Goal: Transaction & Acquisition: Purchase product/service

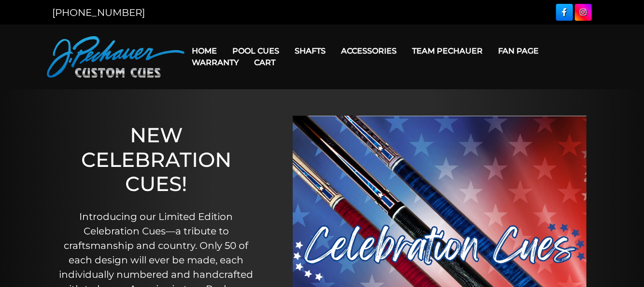
drag, startPoint x: 260, startPoint y: 122, endPoint x: 251, endPoint y: 132, distance: 13.0
click at [251, 132] on div "NEW CELEBRATION CUES! Introducing our Limited Edition Celebration Cues—a tribut…" at bounding box center [156, 238] width 226 height 299
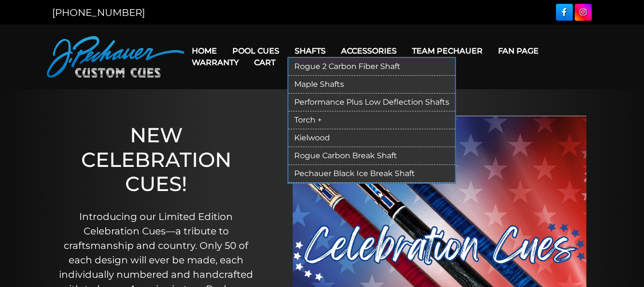
click at [310, 84] on link "Maple Shafts" at bounding box center [371, 85] width 167 height 18
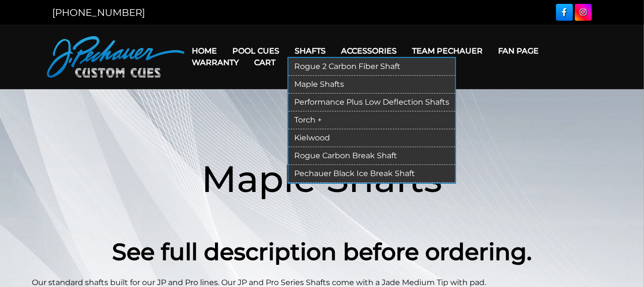
click at [312, 99] on link "Performance Plus Low Deflection Shafts" at bounding box center [371, 103] width 167 height 18
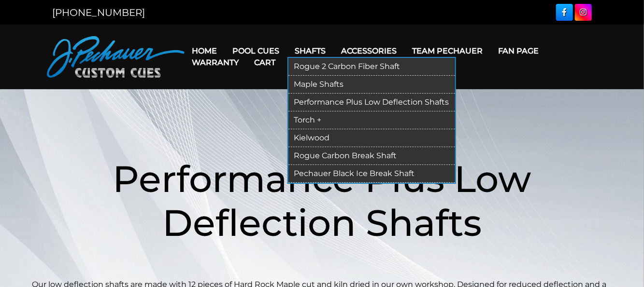
click at [303, 118] on link "Torch +" at bounding box center [371, 121] width 167 height 18
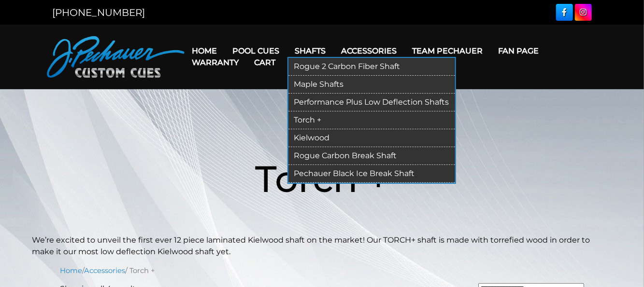
click at [308, 135] on link "Kielwood" at bounding box center [371, 138] width 167 height 18
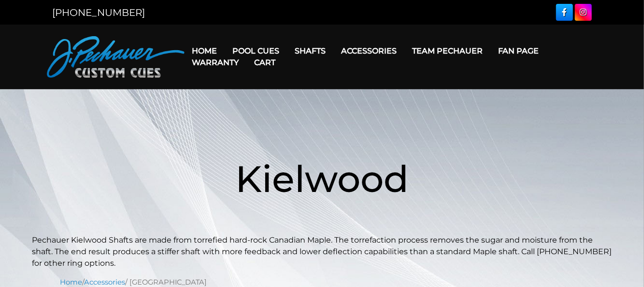
click at [264, 52] on link "Cart" at bounding box center [265, 62] width 37 height 25
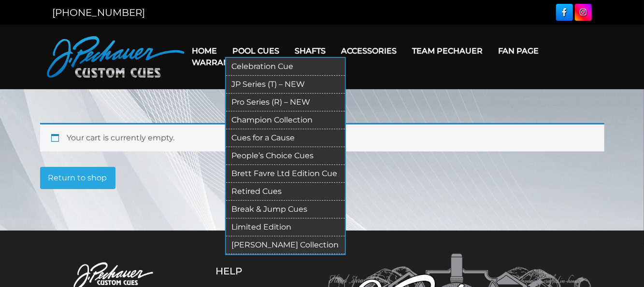
click at [235, 100] on link "Pro Series (R) – NEW" at bounding box center [285, 103] width 119 height 18
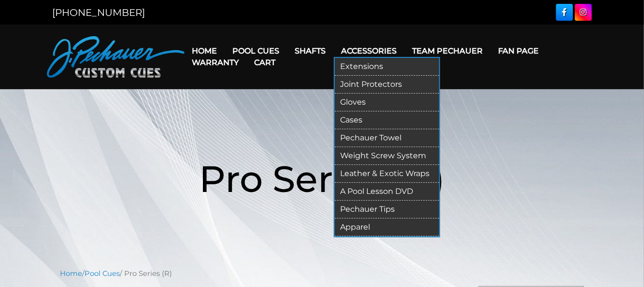
click at [356, 153] on link "Weight Screw System" at bounding box center [387, 156] width 104 height 18
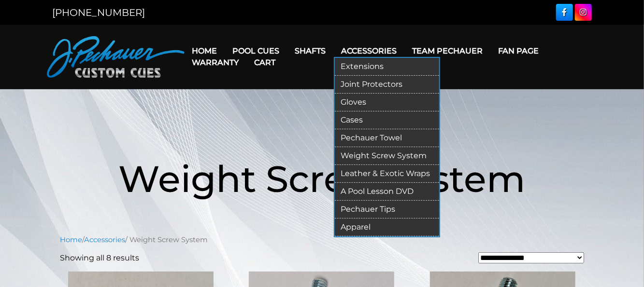
click at [356, 209] on link "Pechauer Tips" at bounding box center [387, 210] width 104 height 18
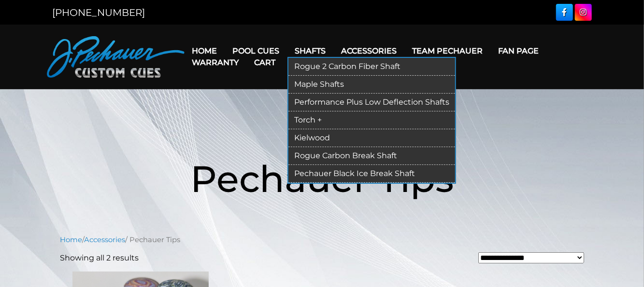
click at [334, 172] on link "Pechauer Black Ice Break Shaft" at bounding box center [371, 174] width 167 height 18
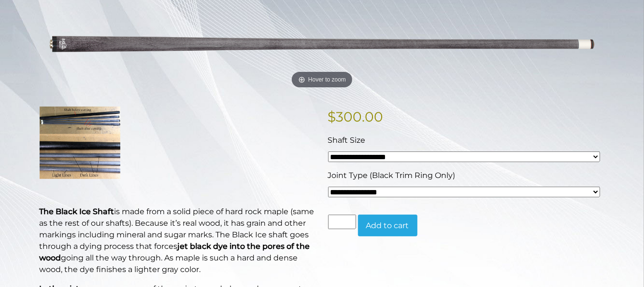
scroll to position [144, 0]
click at [593, 192] on select "**********" at bounding box center [464, 192] width 272 height 11
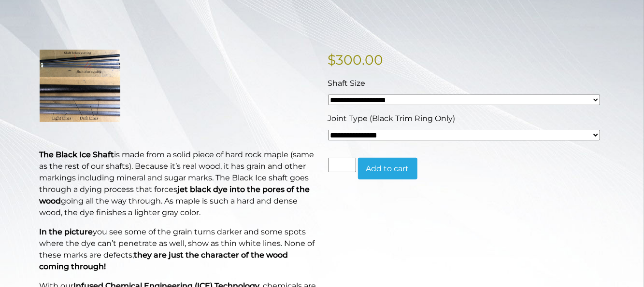
scroll to position [202, 0]
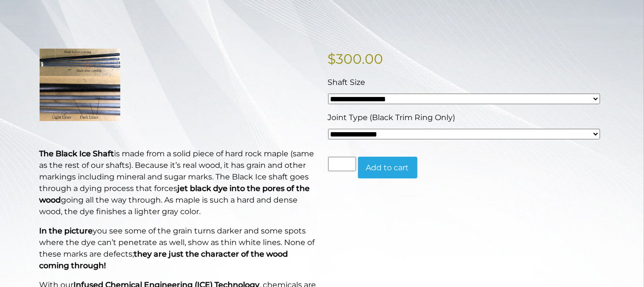
click at [597, 135] on select "**********" at bounding box center [464, 134] width 272 height 11
select select "*****"
click at [328, 129] on select "**********" at bounding box center [464, 134] width 272 height 11
click at [247, 74] on p at bounding box center [178, 85] width 277 height 72
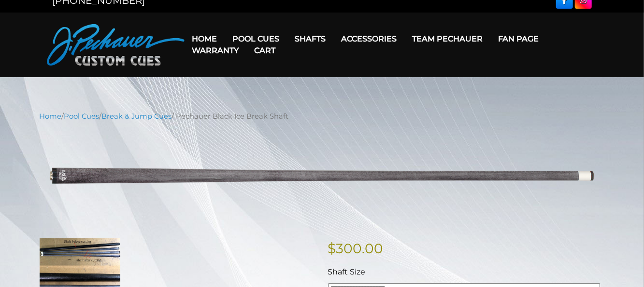
scroll to position [0, 0]
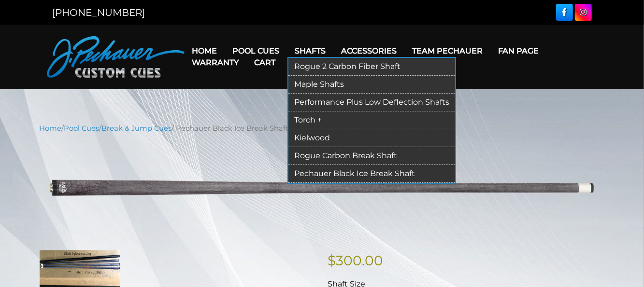
click at [312, 66] on link "Rogue 2 Carbon Fiber Shaft" at bounding box center [371, 67] width 167 height 18
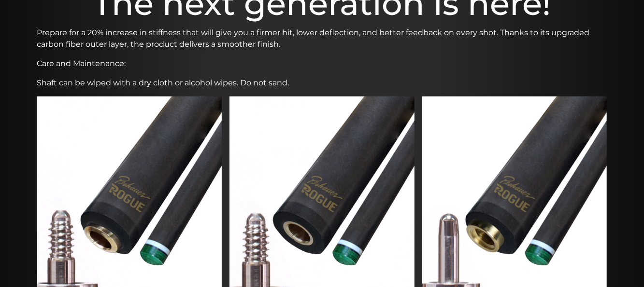
scroll to position [317, 0]
